Goal: Book appointment/travel/reservation

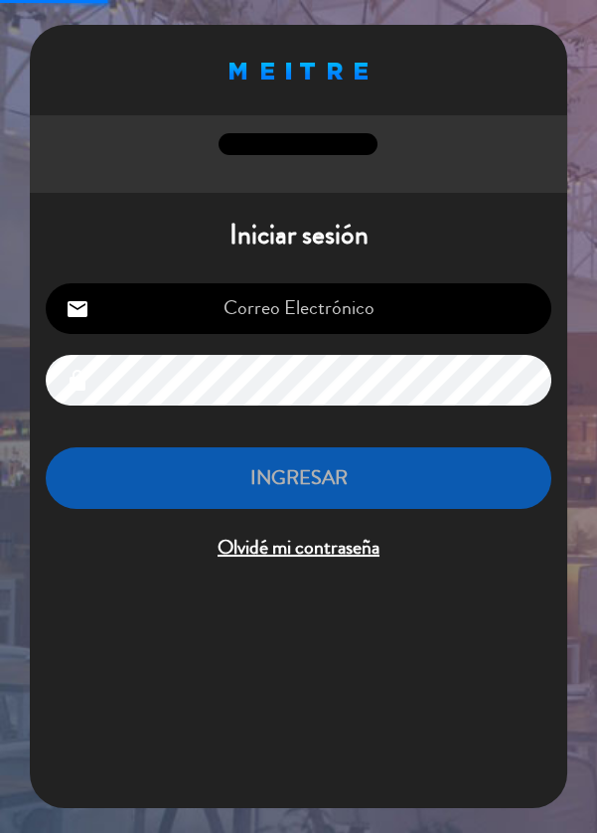
click at [460, 296] on input "email" at bounding box center [299, 308] width 506 height 51
type input "[EMAIL_ADDRESS][DOMAIN_NAME]"
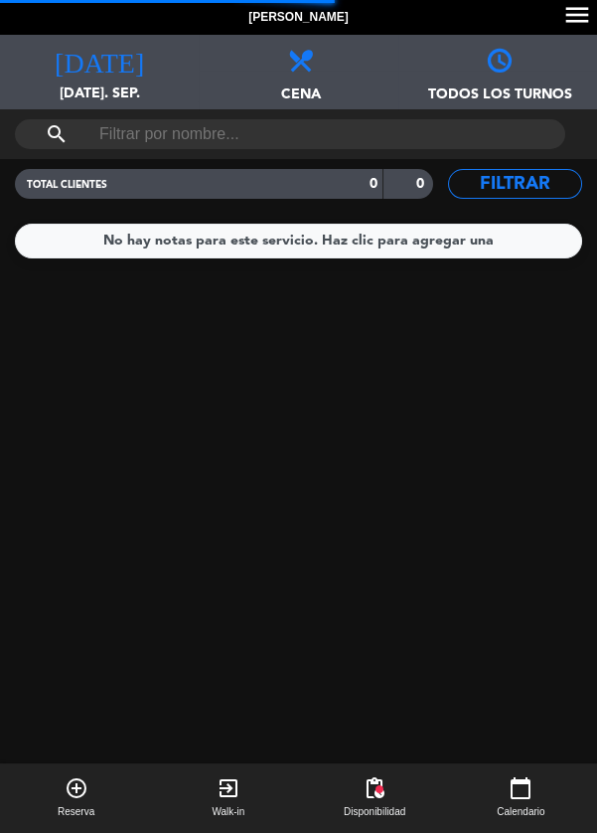
click at [118, 78] on div "[DATE] [DATE]. sep. [DATE]" at bounding box center [99, 72] width 199 height 75
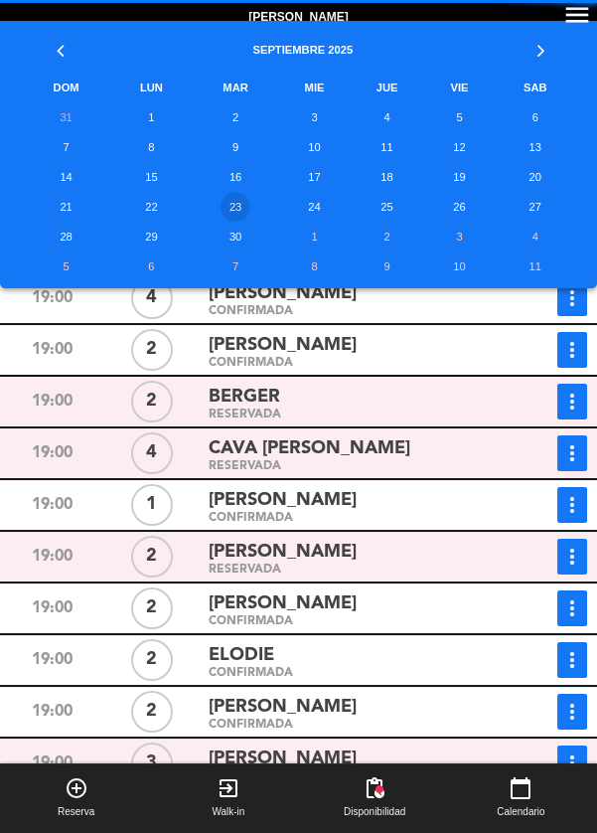
click at [323, 209] on td "24" at bounding box center [315, 207] width 70 height 30
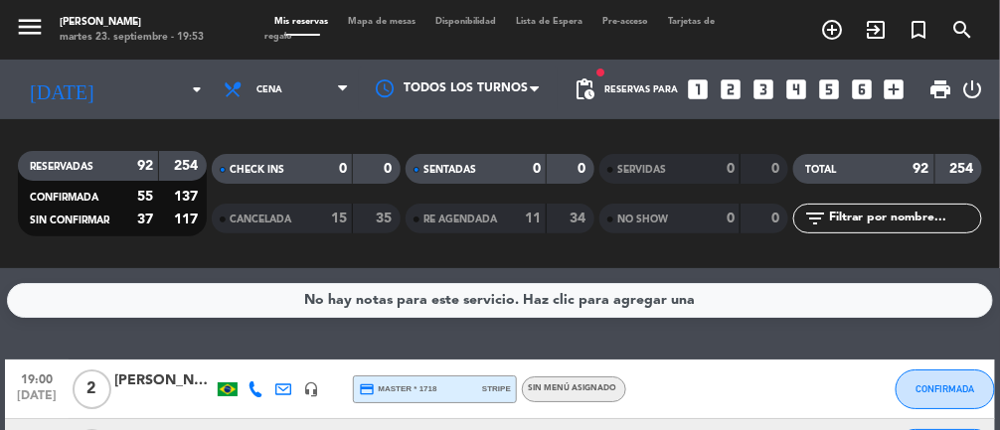
click at [161, 89] on input at bounding box center [172, 90] width 128 height 31
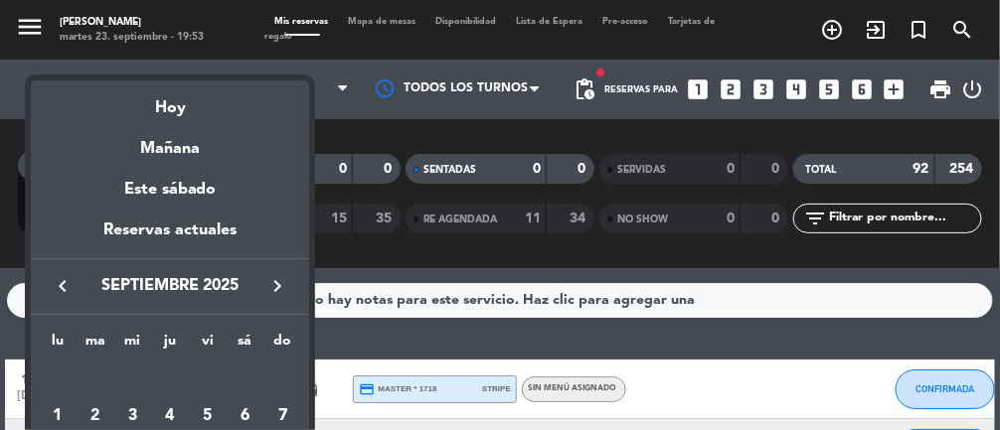
click at [368, 128] on div at bounding box center [500, 215] width 1000 height 430
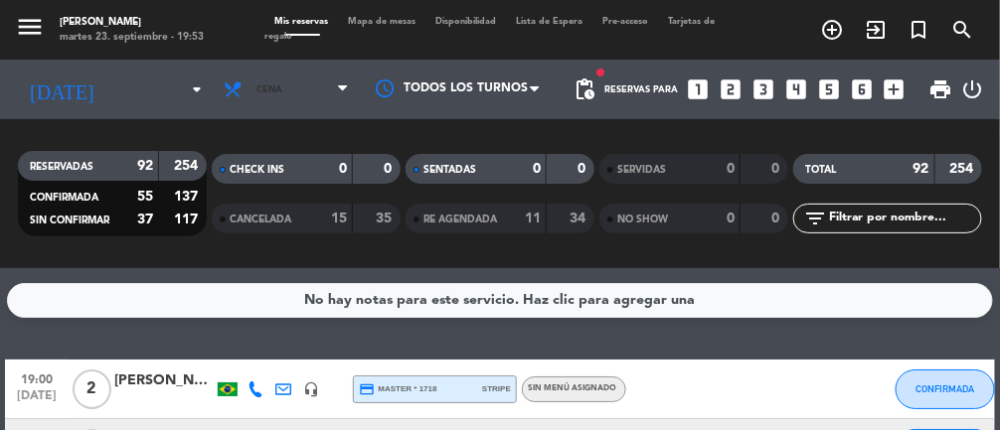
click at [334, 87] on span "Cena" at bounding box center [286, 90] width 145 height 44
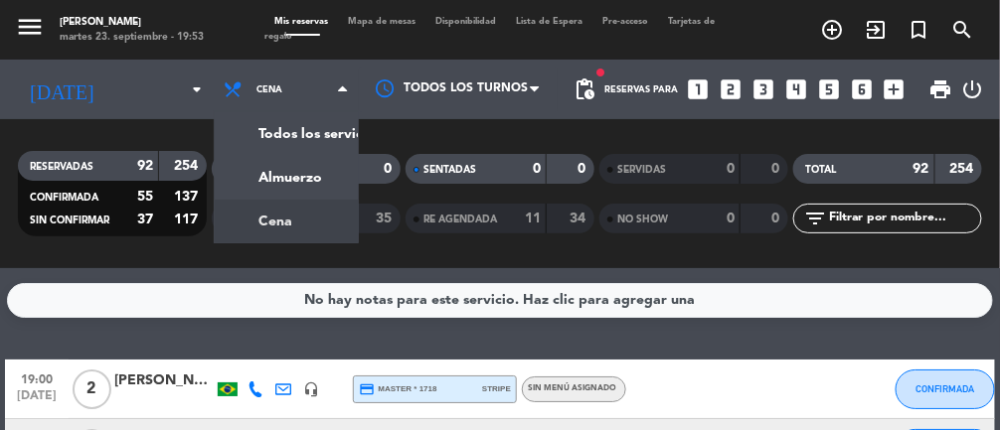
click at [317, 175] on div "menu [PERSON_NAME] 23. septiembre - 19:53 Mis reservas Mapa de mesas Disponibil…" at bounding box center [500, 134] width 1000 height 268
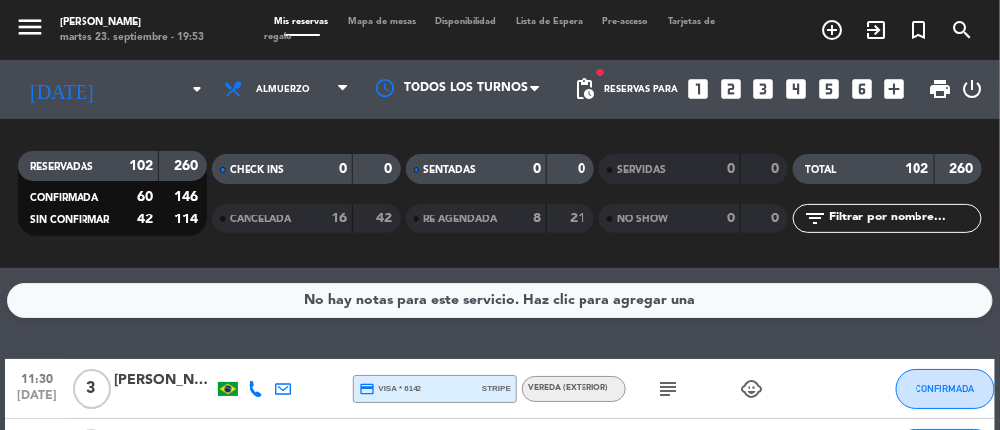
click at [594, 98] on span "pending_actions" at bounding box center [585, 90] width 24 height 24
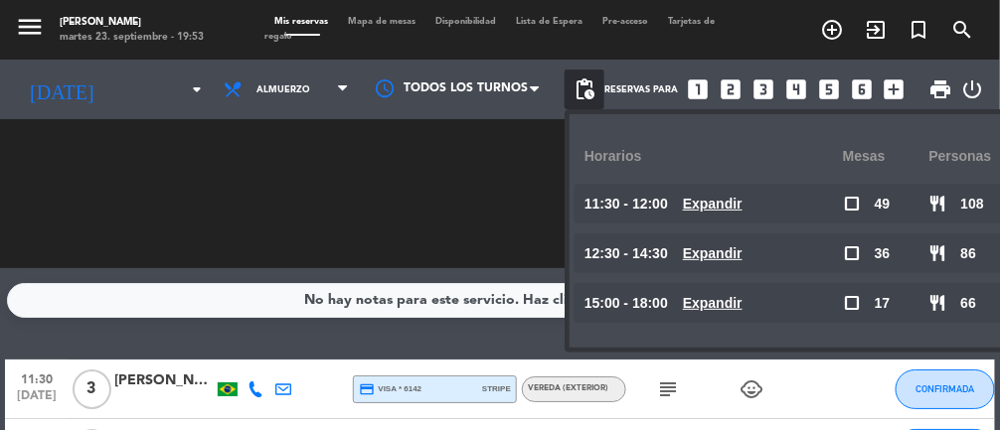
click at [597, 214] on span "Expandir" at bounding box center [713, 204] width 60 height 23
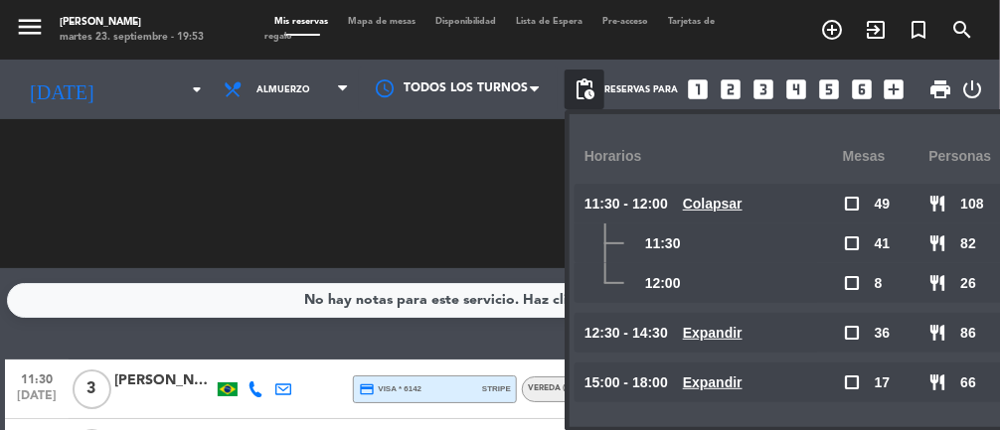
click at [597, 212] on span "Colapsar" at bounding box center [713, 204] width 60 height 23
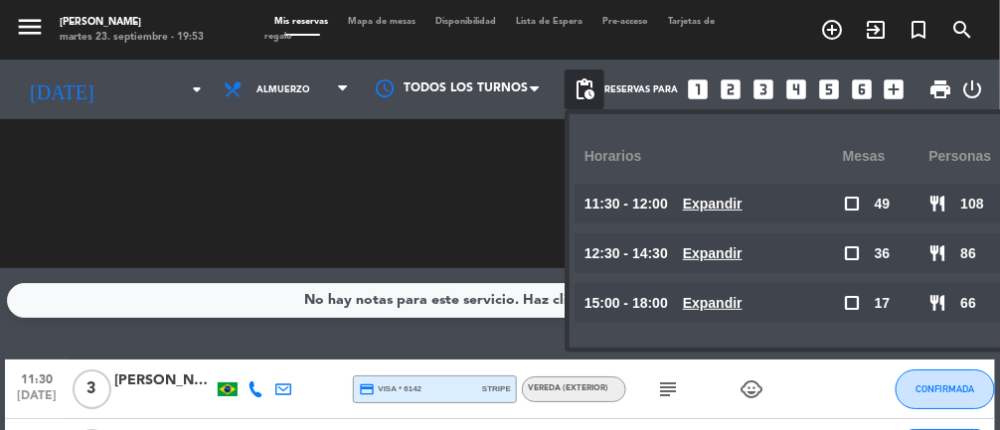
click at [597, 246] on u "Expandir" at bounding box center [713, 254] width 60 height 16
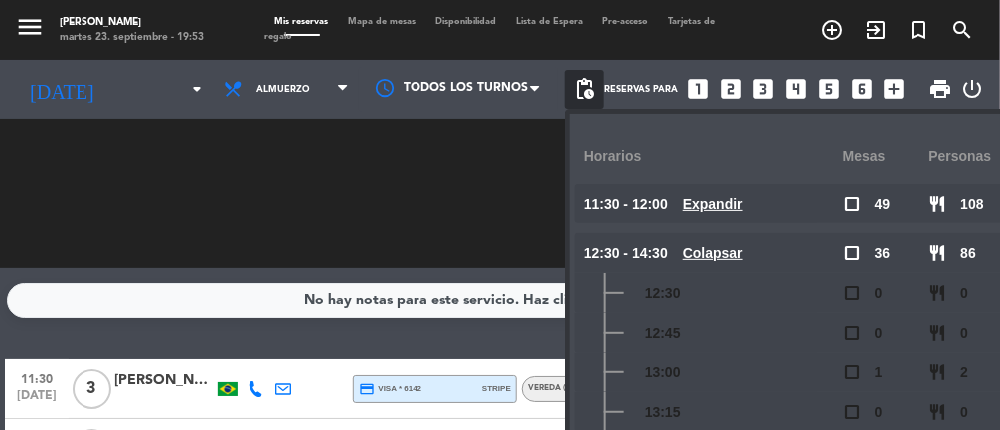
click at [597, 255] on u "Colapsar" at bounding box center [713, 254] width 60 height 16
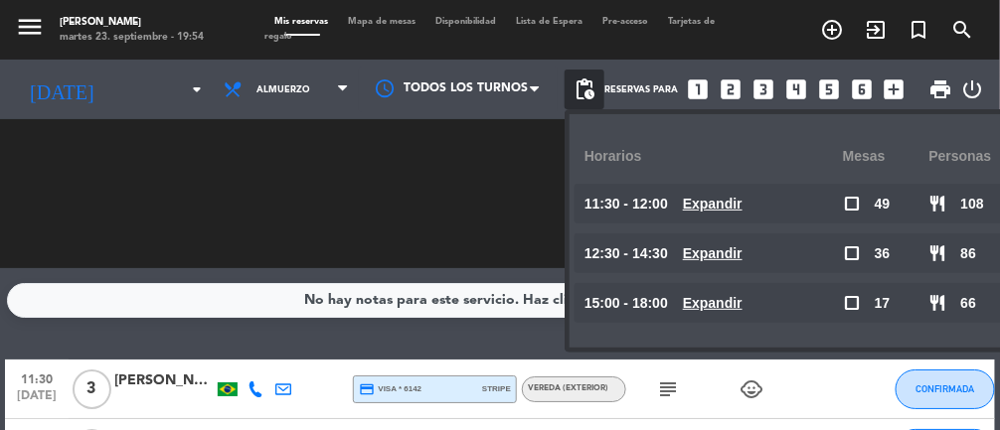
click at [597, 255] on u "Expandir" at bounding box center [713, 254] width 60 height 16
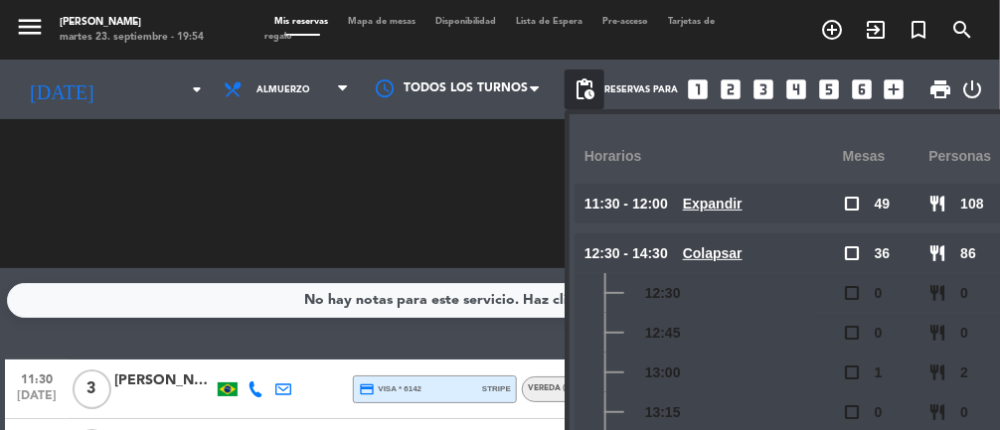
click at [597, 258] on u "Colapsar" at bounding box center [713, 254] width 60 height 16
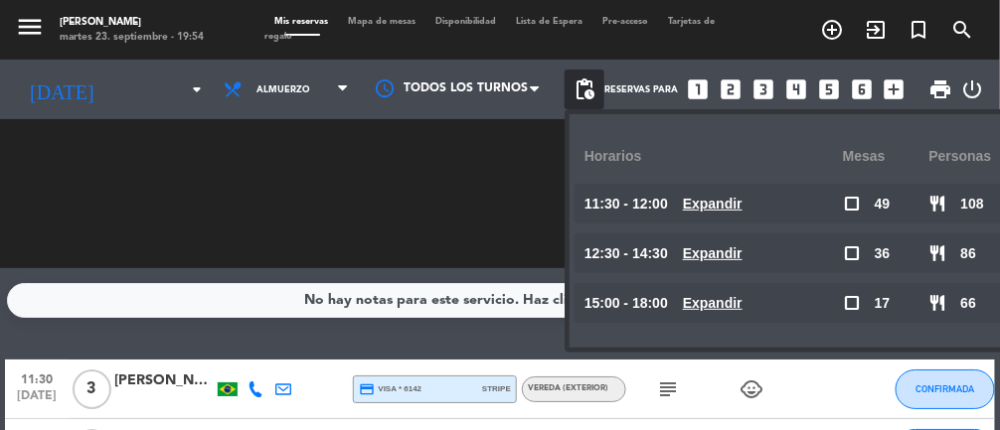
click at [164, 87] on input at bounding box center [172, 90] width 128 height 31
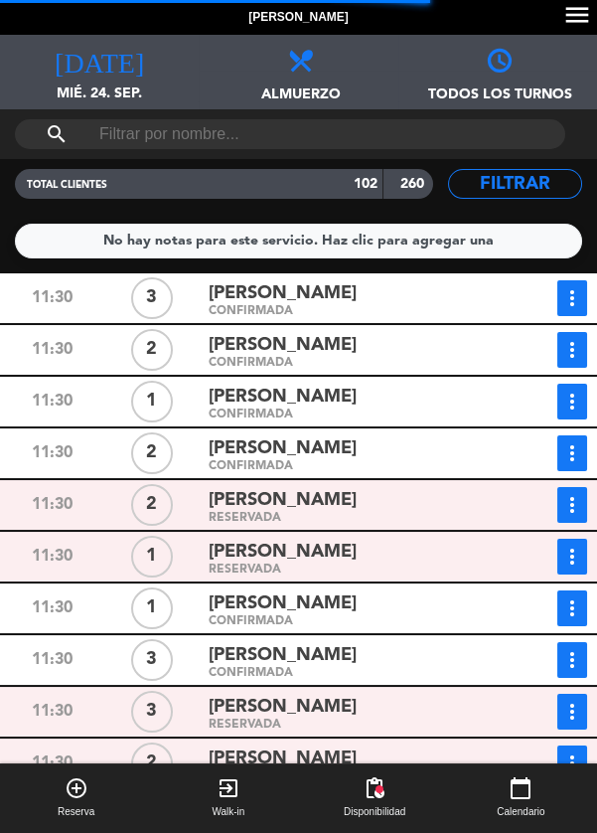
click at [116, 72] on div "[DATE] mié. 24. sep. [DATE]" at bounding box center [99, 72] width 199 height 75
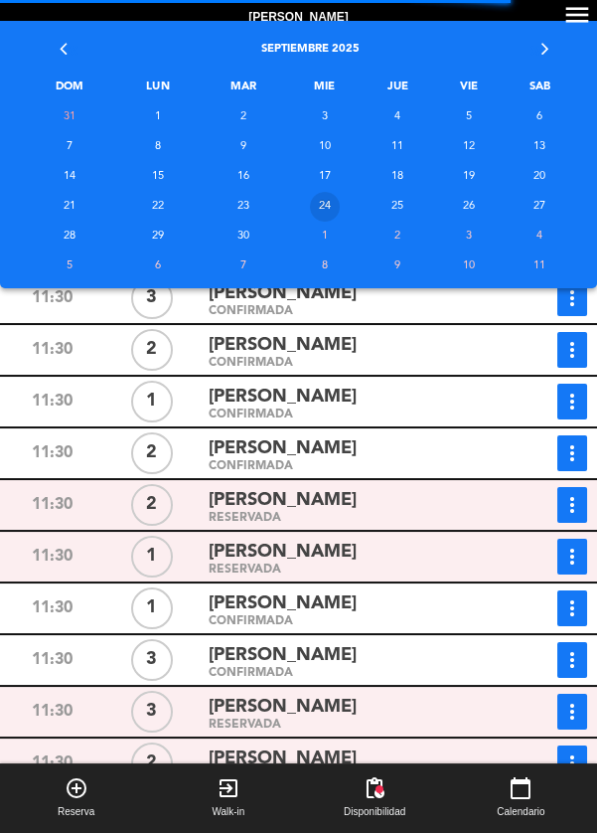
click at [395, 218] on td "25" at bounding box center [397, 207] width 73 height 30
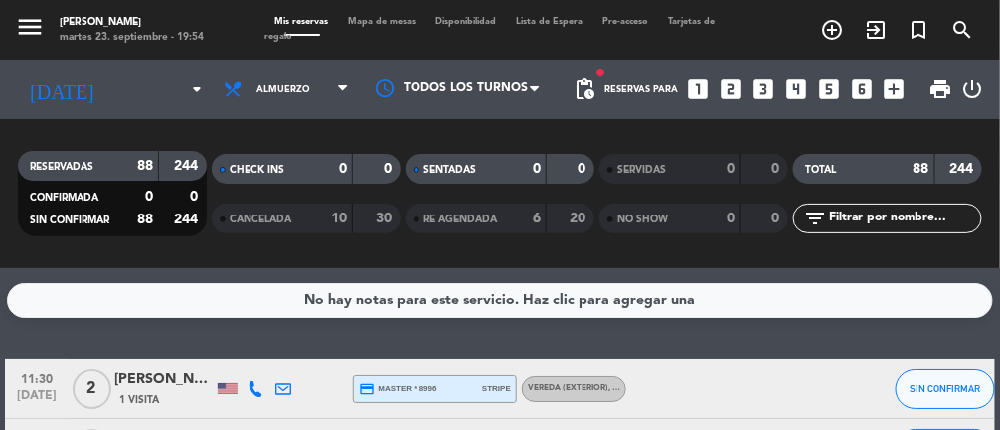
click at [592, 95] on span "pending_actions" at bounding box center [585, 90] width 24 height 24
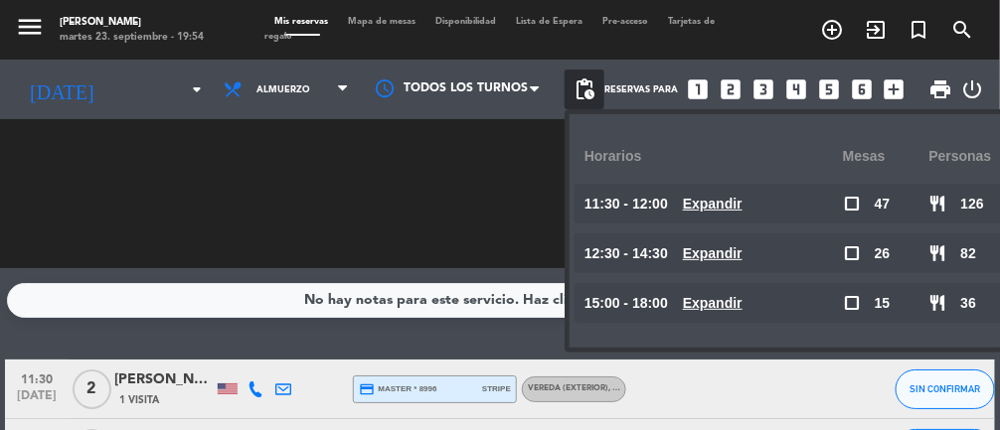
click at [437, 222] on div "SENTADAS 0 0 RE AGENDADA 6 20" at bounding box center [500, 193] width 194 height 109
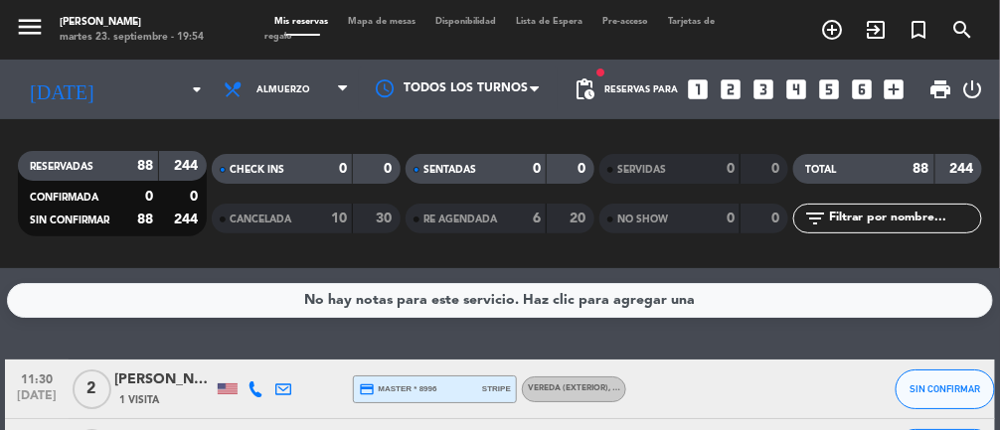
click at [155, 84] on input at bounding box center [172, 90] width 128 height 31
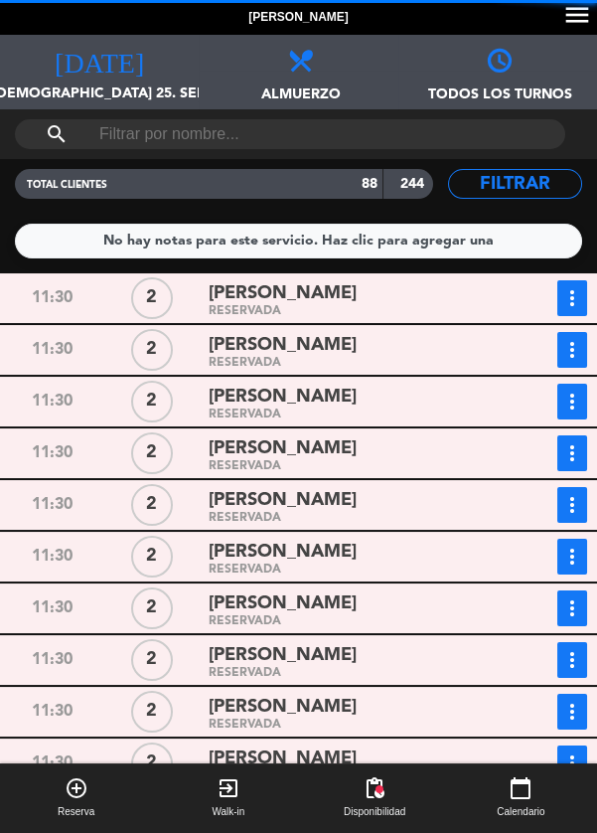
click at [130, 72] on div "[DATE] [DEMOGRAPHIC_DATA] 25. sep. [DATE]" at bounding box center [99, 72] width 199 height 75
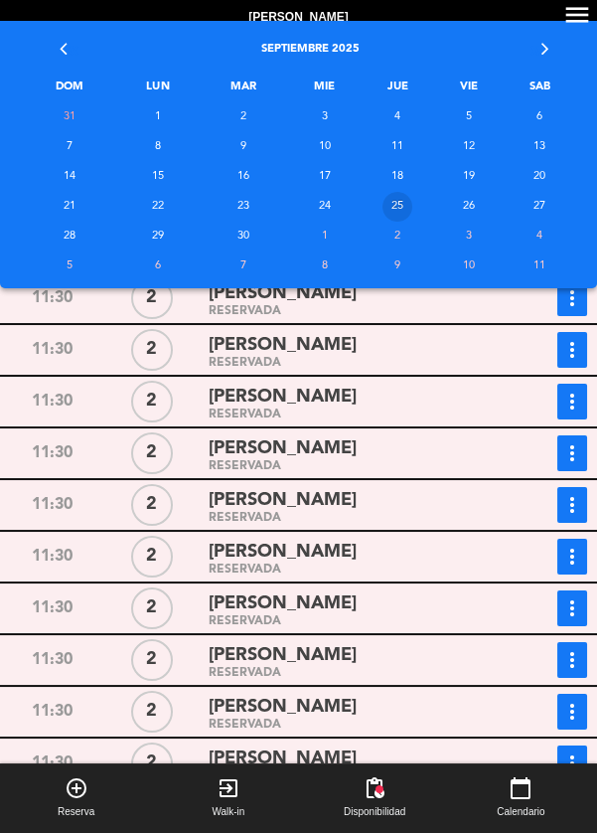
click at [345, 209] on td "24" at bounding box center [324, 207] width 73 height 30
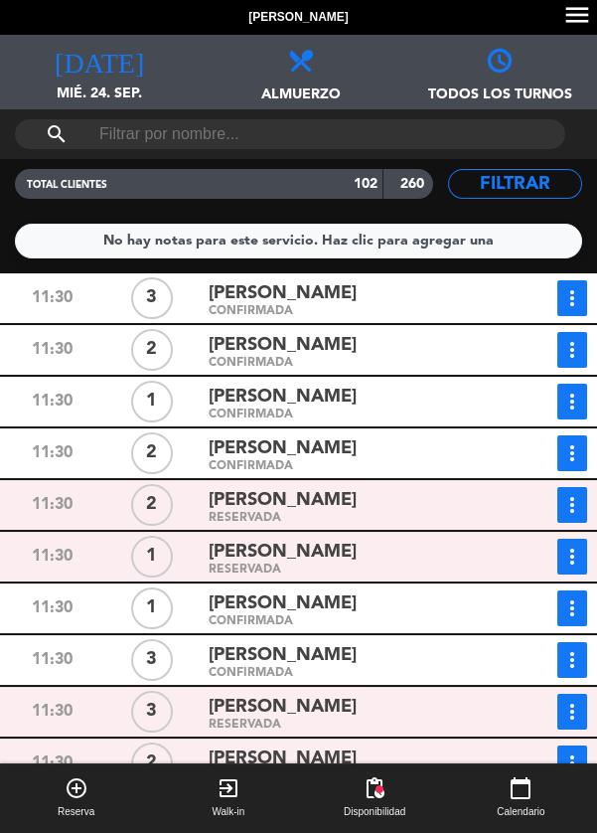
click at [357, 80] on span "Almuerzo" at bounding box center [298, 86] width 199 height 31
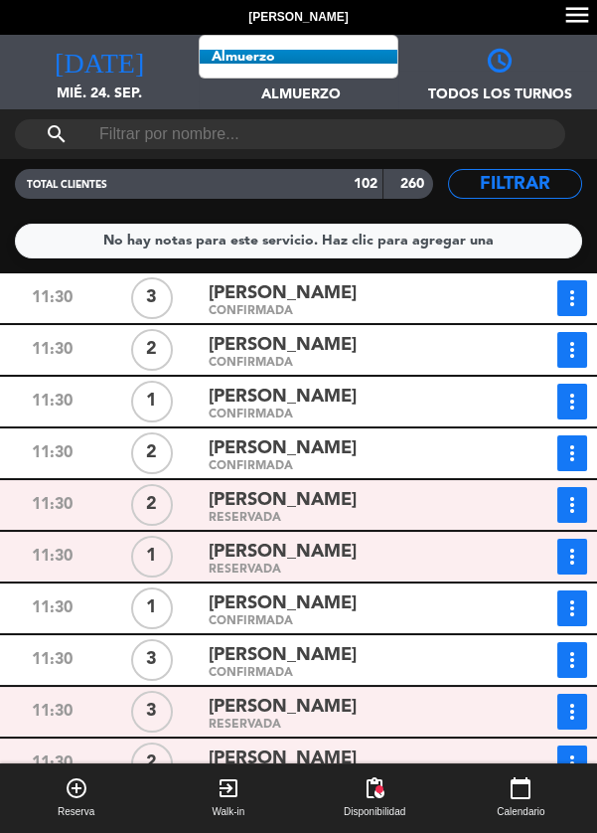
click at [347, 155] on div "search" at bounding box center [298, 134] width 597 height 50
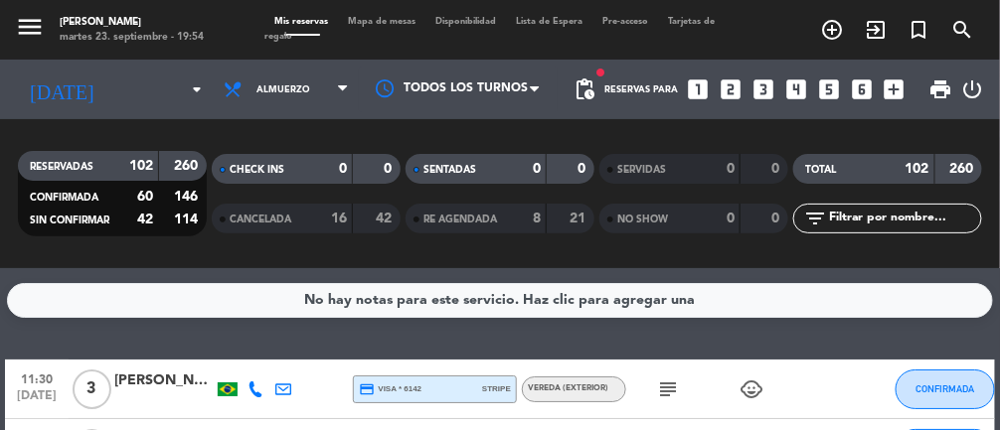
click at [589, 86] on span "pending_actions" at bounding box center [585, 90] width 24 height 24
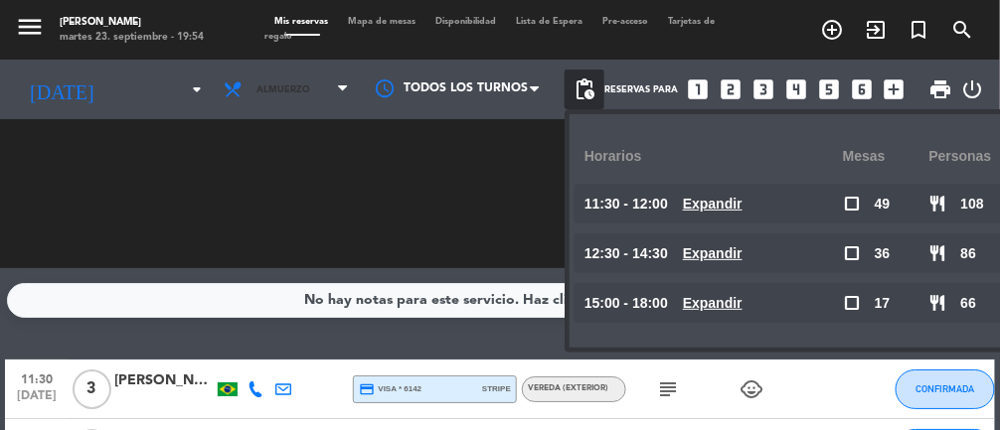
click at [318, 98] on span "Almuerzo" at bounding box center [286, 90] width 145 height 44
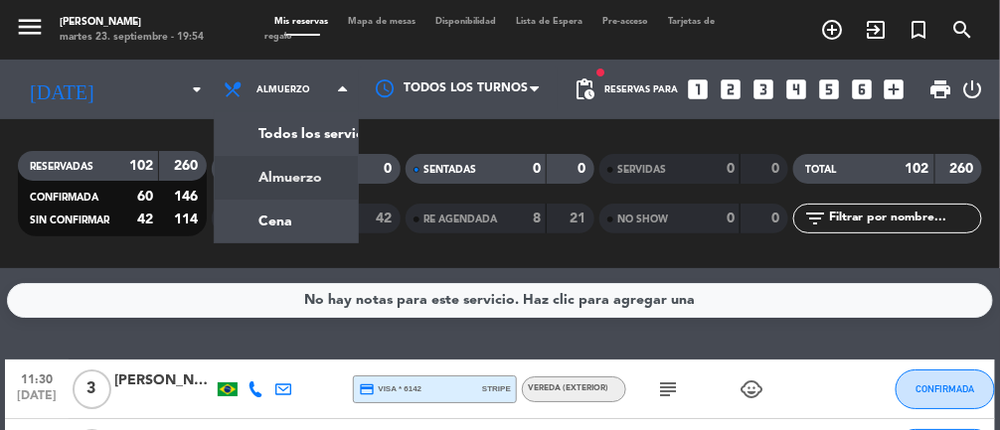
click at [310, 216] on div "menu [PERSON_NAME] 23. septiembre - 19:54 Mis reservas Mapa de mesas Disponibil…" at bounding box center [500, 134] width 1000 height 268
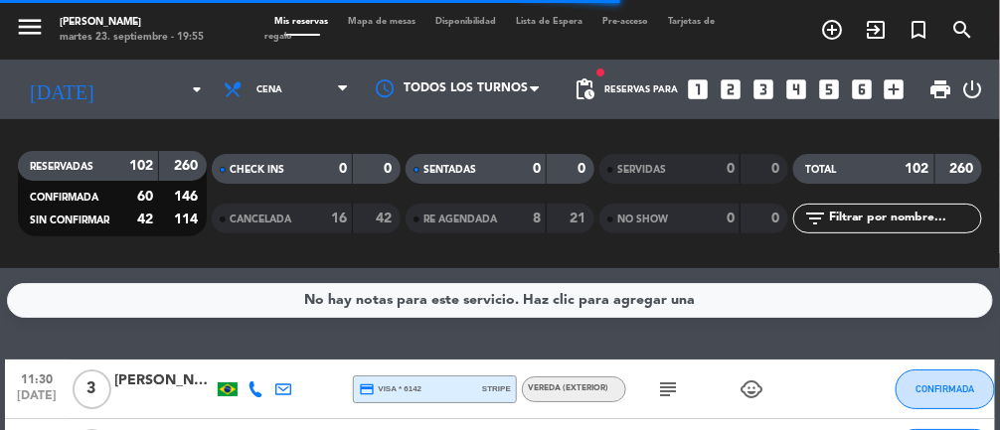
click at [595, 92] on span "pending_actions" at bounding box center [585, 90] width 24 height 24
